Goal: Download file/media

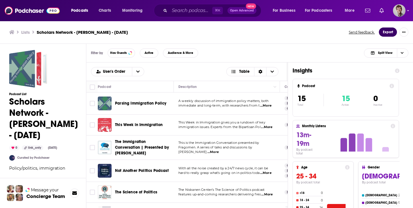
click at [392, 33] on button "Export" at bounding box center [388, 32] width 18 height 9
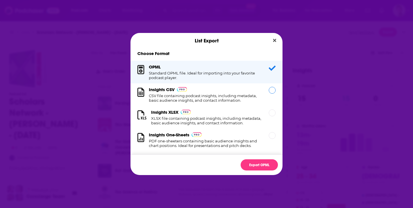
click at [227, 95] on h1 "CSV file containing podcast insights, including metadata, basic audience insigh…" at bounding box center [205, 97] width 113 height 9
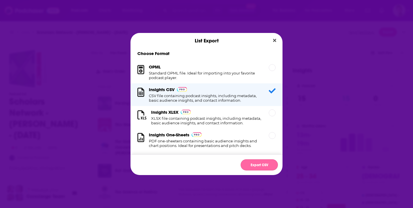
click at [264, 164] on button "Export CSV" at bounding box center [259, 164] width 37 height 11
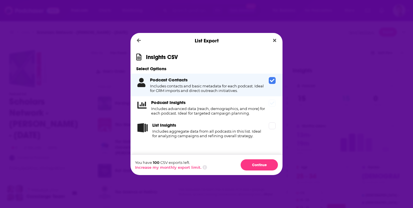
click at [273, 106] on span "Dialog" at bounding box center [272, 103] width 7 height 7
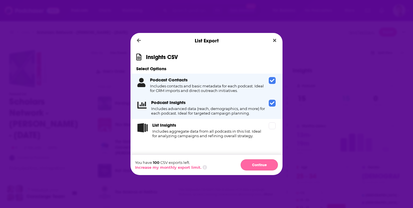
click at [265, 165] on button "Continue" at bounding box center [259, 164] width 37 height 11
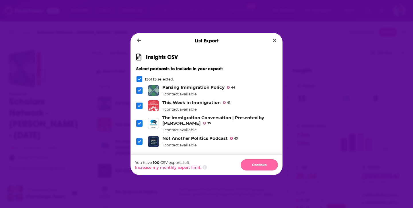
click at [266, 167] on button "Continue" at bounding box center [259, 164] width 37 height 11
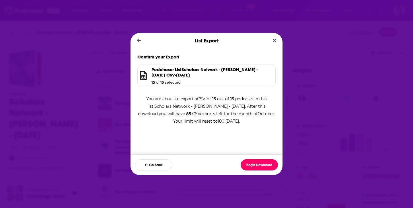
click at [266, 167] on button "Begin Download" at bounding box center [259, 164] width 37 height 11
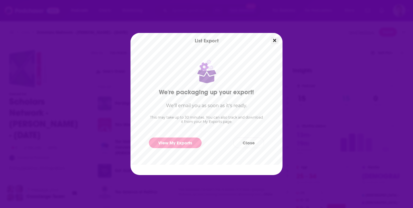
click at [275, 40] on icon "Close" at bounding box center [274, 40] width 3 height 3
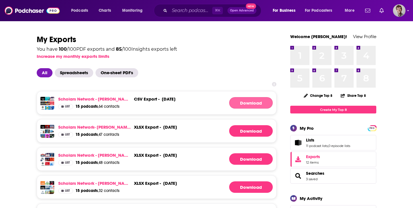
click at [254, 104] on link "Download" at bounding box center [251, 102] width 44 height 11
